Goal: Find specific page/section: Find specific page/section

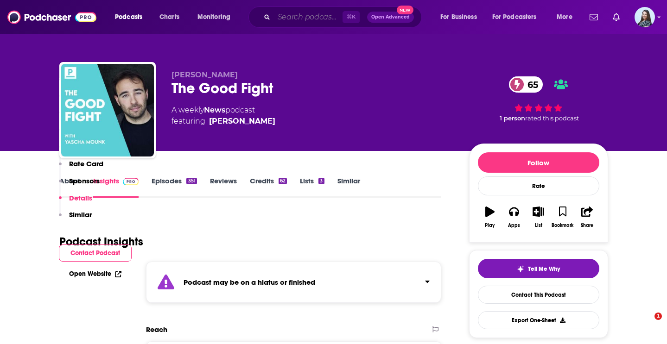
click at [307, 17] on input "Search podcasts, credits, & more..." at bounding box center [308, 17] width 69 height 15
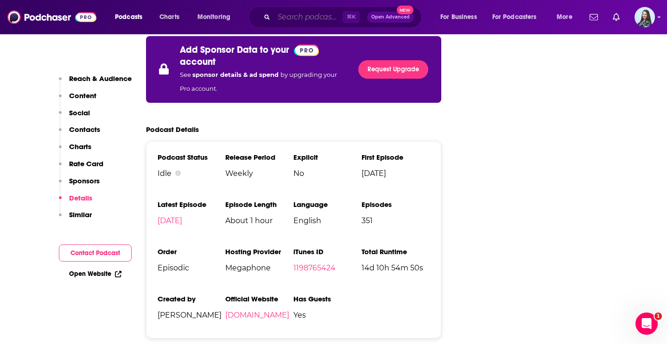
scroll to position [1709, 0]
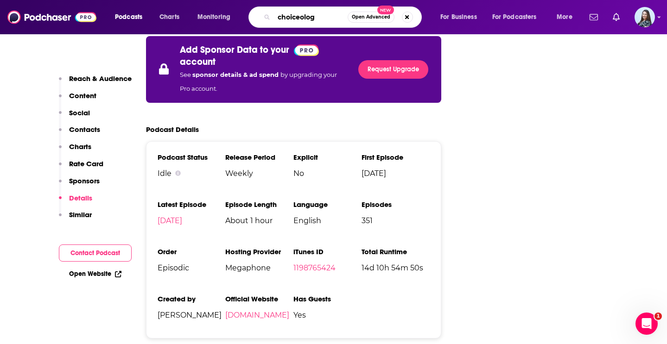
type input "choiceology"
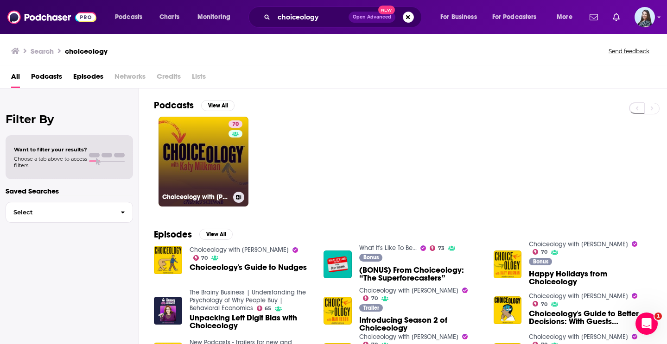
click at [208, 161] on link "70 Choiceology with [PERSON_NAME]" at bounding box center [204, 162] width 90 height 90
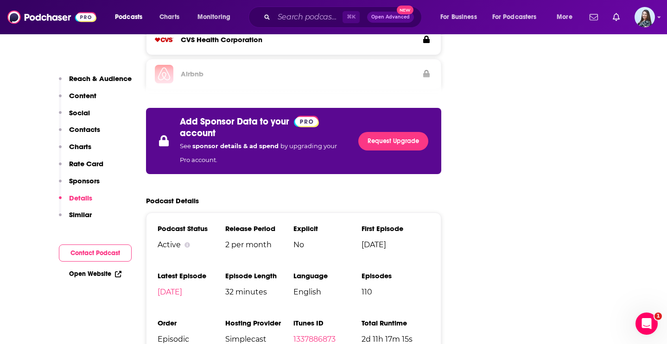
scroll to position [1691, 0]
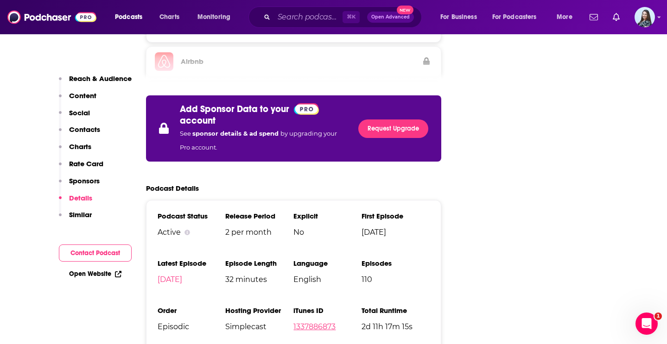
click at [318, 323] on link "1337886873" at bounding box center [314, 327] width 42 height 9
